Goal: Task Accomplishment & Management: Manage account settings

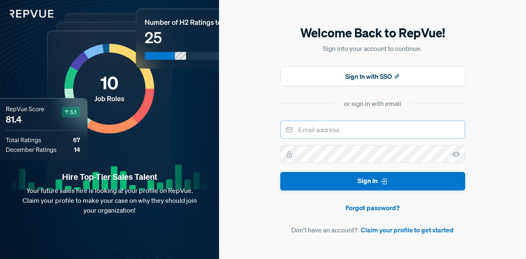
click at [317, 128] on input "email" at bounding box center [372, 130] width 185 height 18
type input "[EMAIL_ADDRESS][DOMAIN_NAME]"
click at [280, 172] on button "Sign In" at bounding box center [372, 181] width 185 height 18
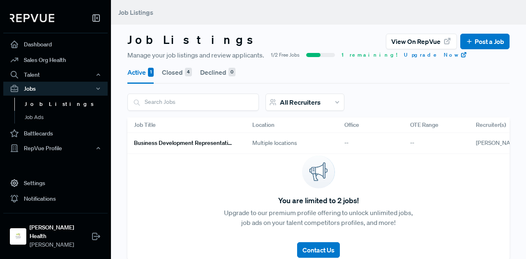
click at [191, 144] on h6 "Business Development Representative" at bounding box center [183, 143] width 99 height 7
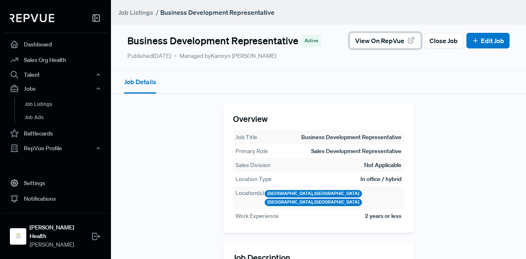
click at [383, 38] on span "View on RepVue" at bounding box center [379, 41] width 49 height 10
